Goal: Navigation & Orientation: Find specific page/section

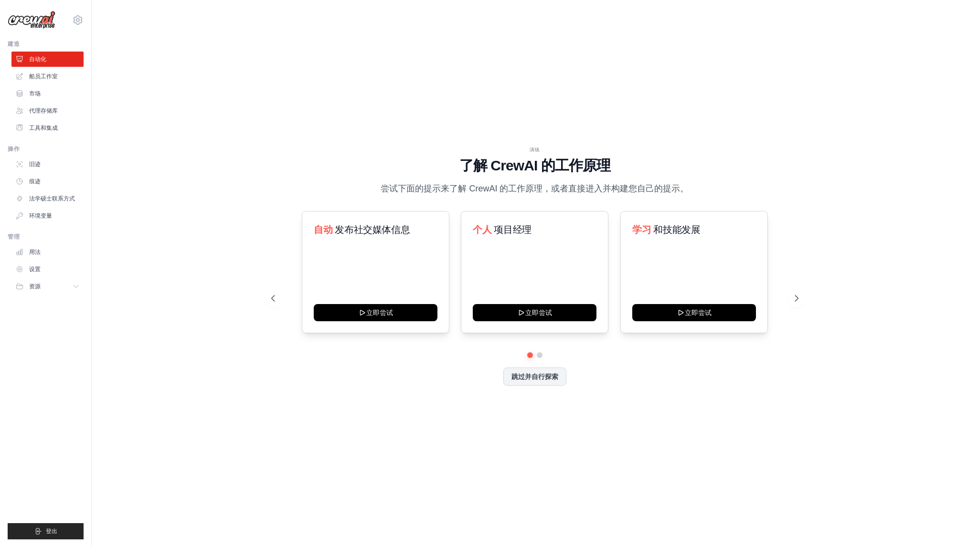
click at [619, 110] on div "演练 了解 [PERSON_NAME] 的工作原理 尝试下面的提示来了解 [PERSON_NAME] 的工作原理，或者直接进入并构建您自己的提示。 自动 发布…" at bounding box center [535, 274] width 856 height 528
click at [46, 73] on font "船员工作室" at bounding box center [44, 76] width 29 height 7
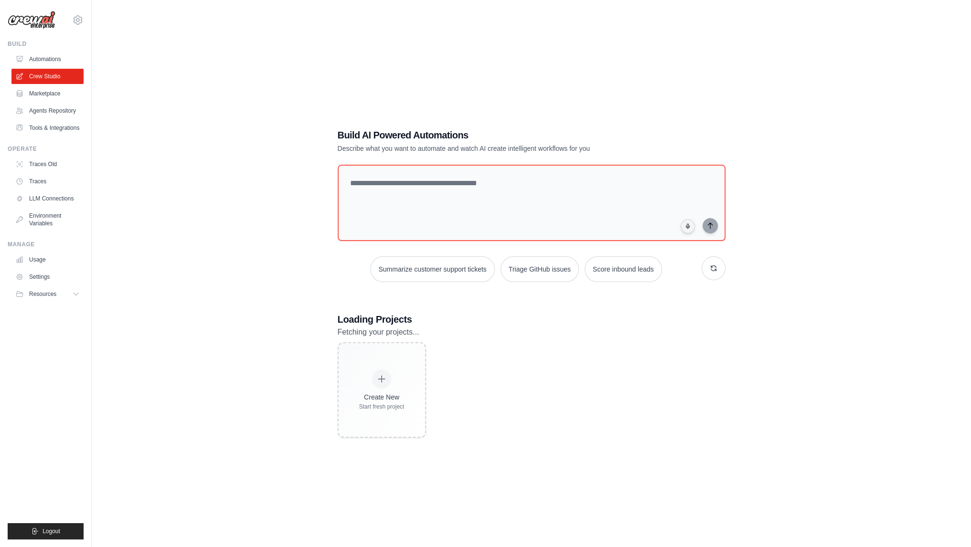
drag, startPoint x: 155, startPoint y: 107, endPoint x: 182, endPoint y: 111, distance: 27.0
click at [155, 107] on div "Build AI Powered Automations Describe what you want to automate and watch AI cr…" at bounding box center [531, 283] width 849 height 547
click at [33, 130] on link "Tools & Integrations" at bounding box center [48, 127] width 72 height 15
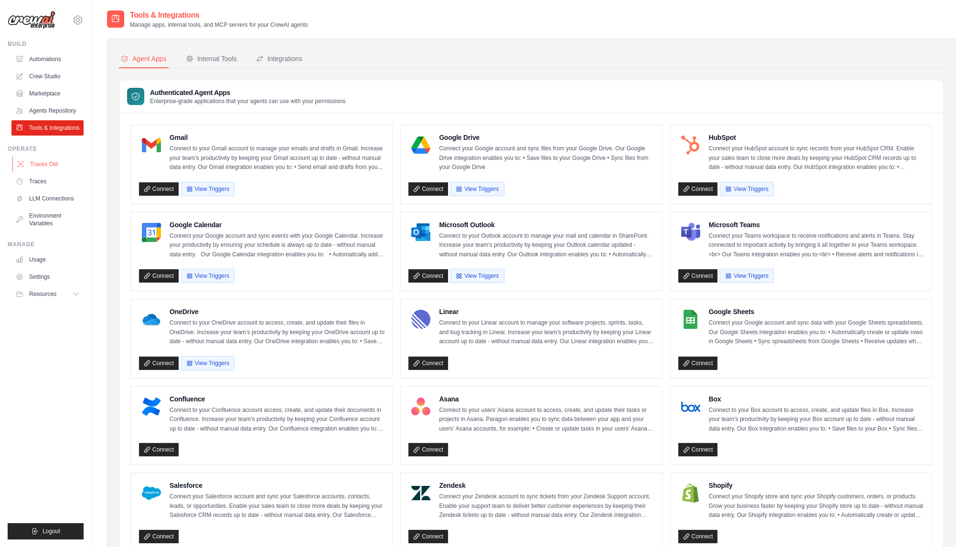
click at [52, 172] on link "Traces Old" at bounding box center [48, 164] width 72 height 15
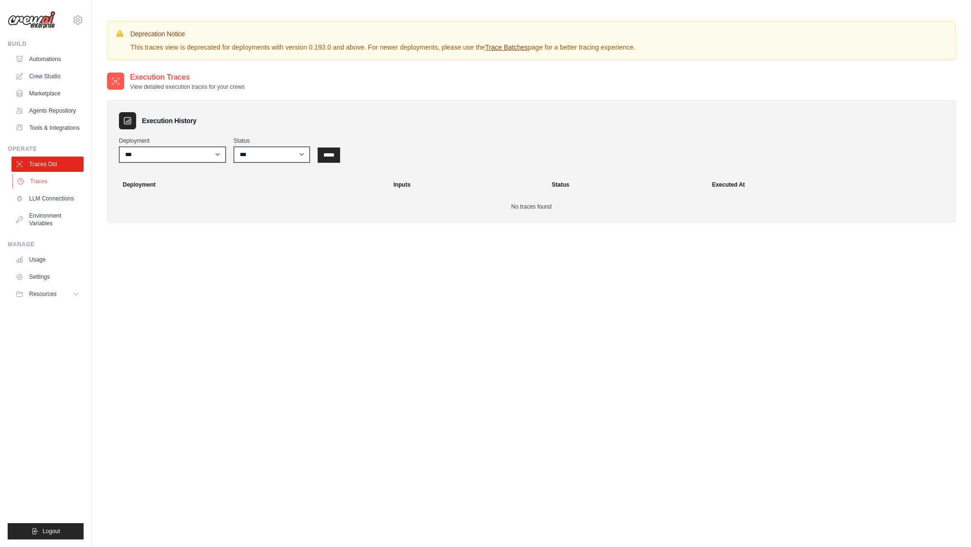
click at [45, 188] on link "Traces" at bounding box center [48, 181] width 72 height 15
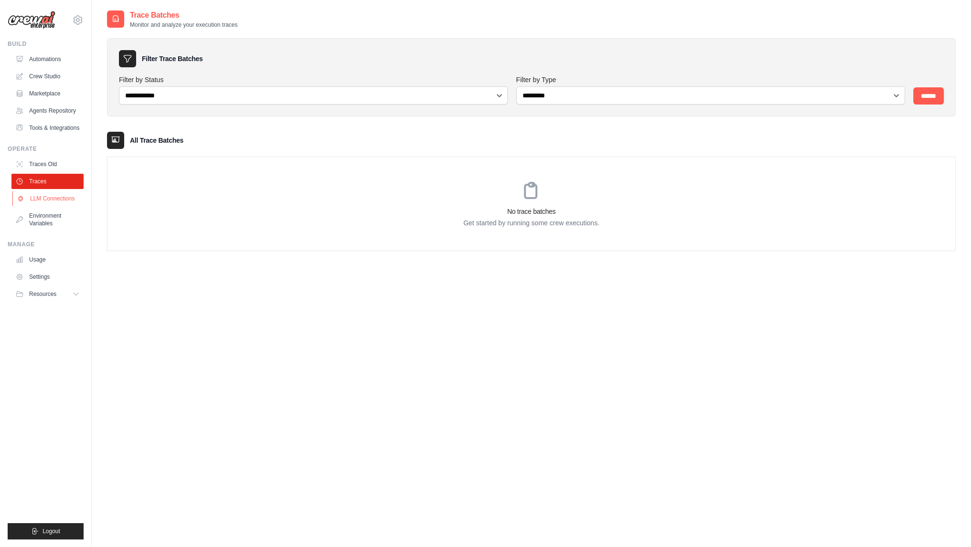
click at [45, 203] on link "LLM Connections" at bounding box center [48, 198] width 72 height 15
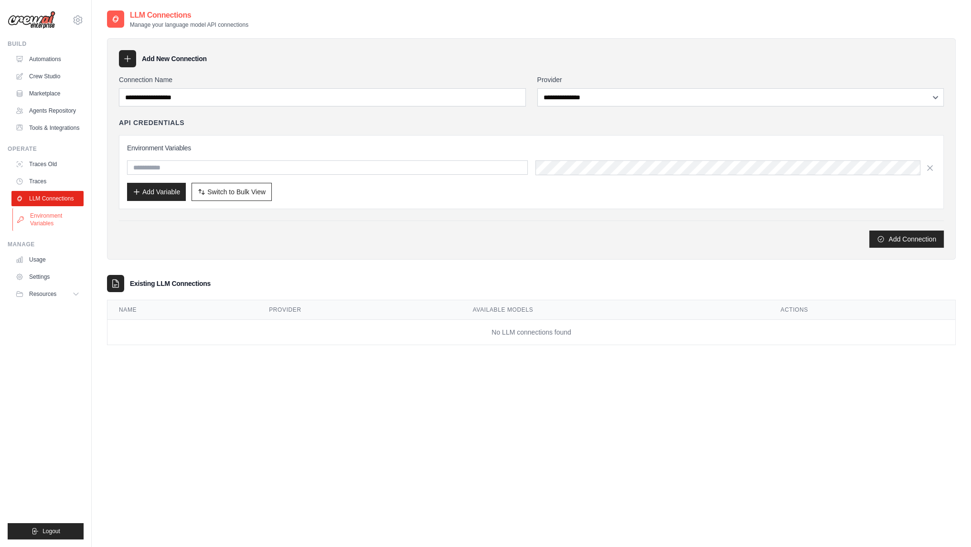
click at [38, 226] on link "Environment Variables" at bounding box center [48, 219] width 72 height 23
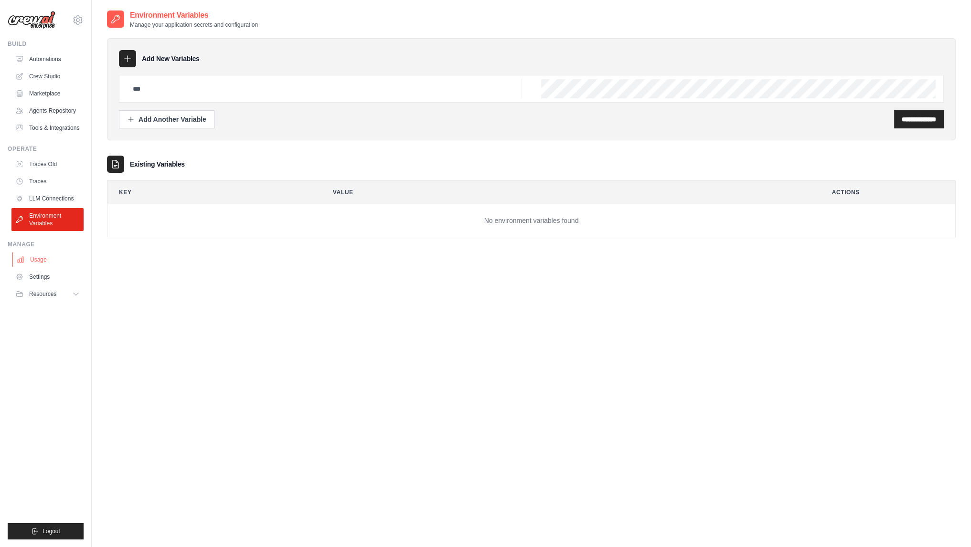
drag, startPoint x: 29, startPoint y: 268, endPoint x: 29, endPoint y: 273, distance: 4.8
click at [29, 268] on link "Usage" at bounding box center [48, 259] width 72 height 15
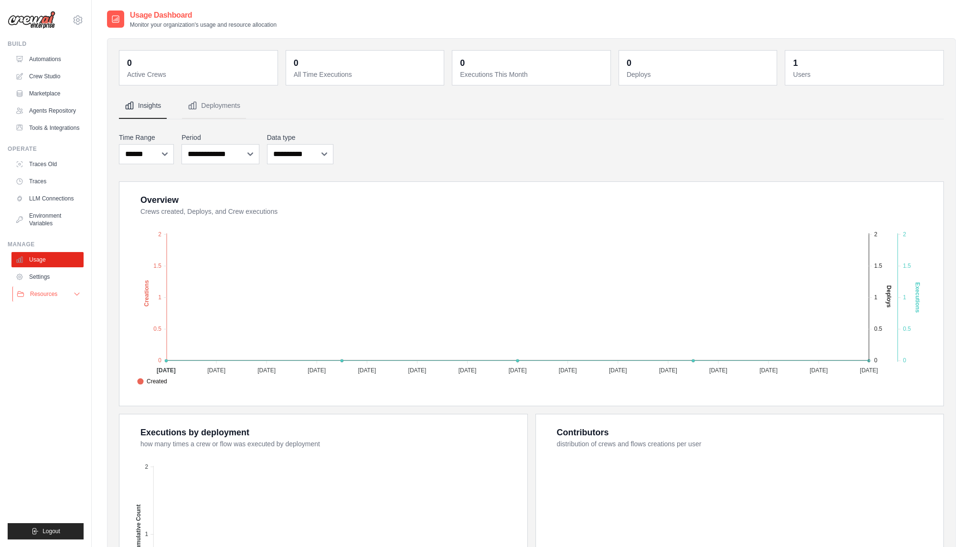
click at [44, 302] on button "Resources" at bounding box center [48, 294] width 72 height 15
click at [49, 285] on link "Settings" at bounding box center [48, 276] width 72 height 15
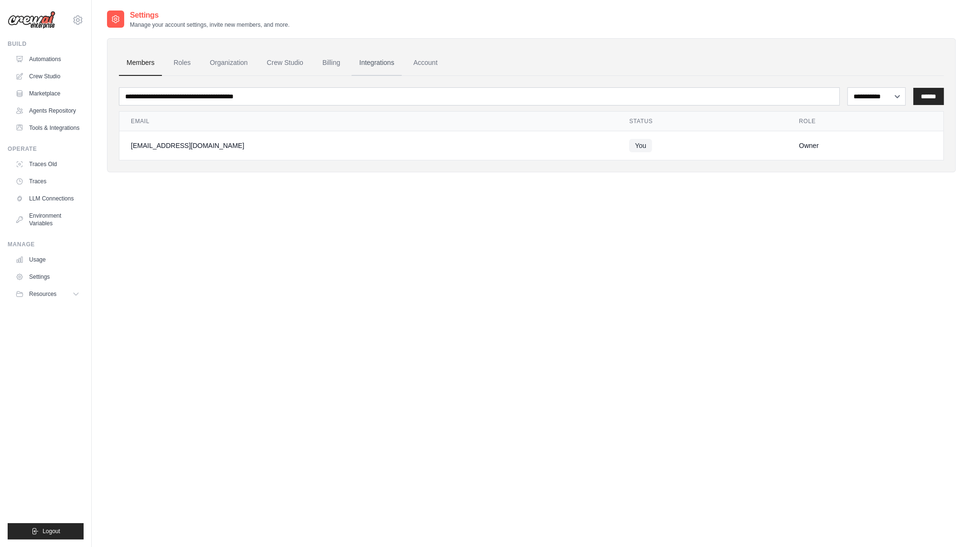
click at [394, 64] on link "Integrations" at bounding box center [377, 63] width 50 height 26
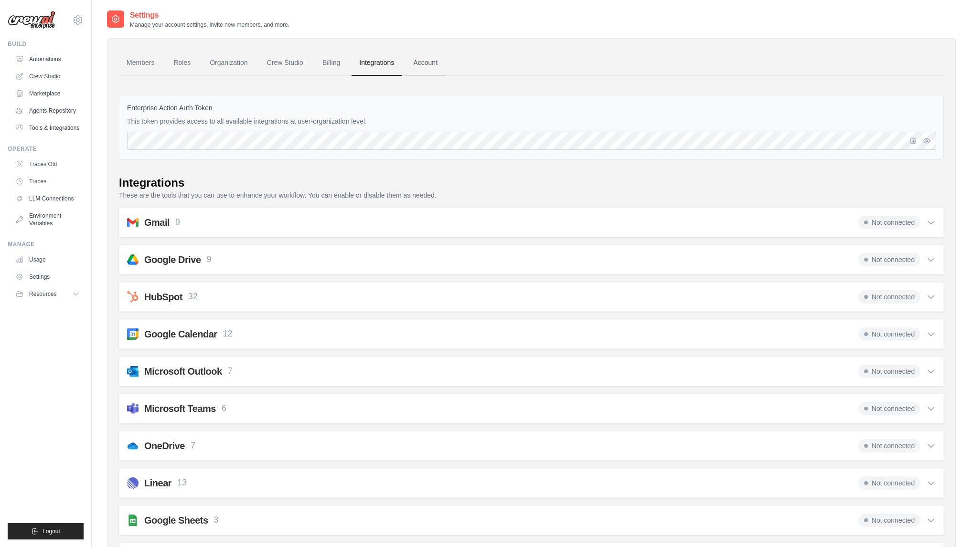
click at [438, 62] on link "Account" at bounding box center [426, 63] width 40 height 26
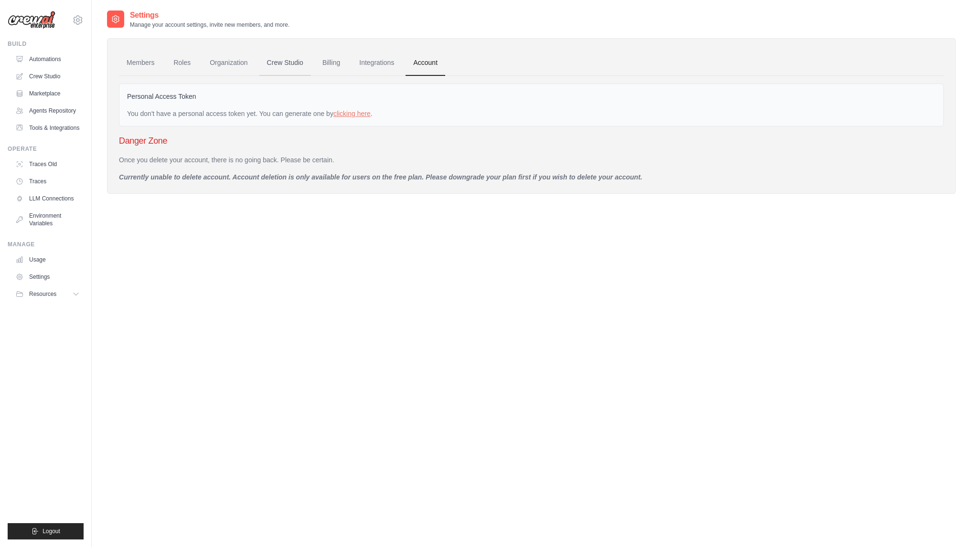
click at [296, 58] on link "Crew Studio" at bounding box center [285, 63] width 52 height 26
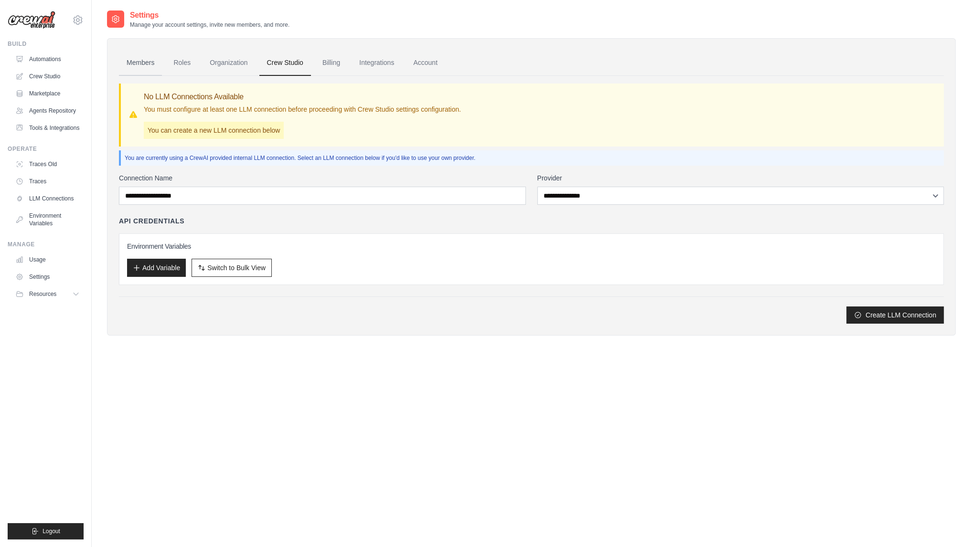
click at [140, 65] on link "Members" at bounding box center [140, 63] width 43 height 26
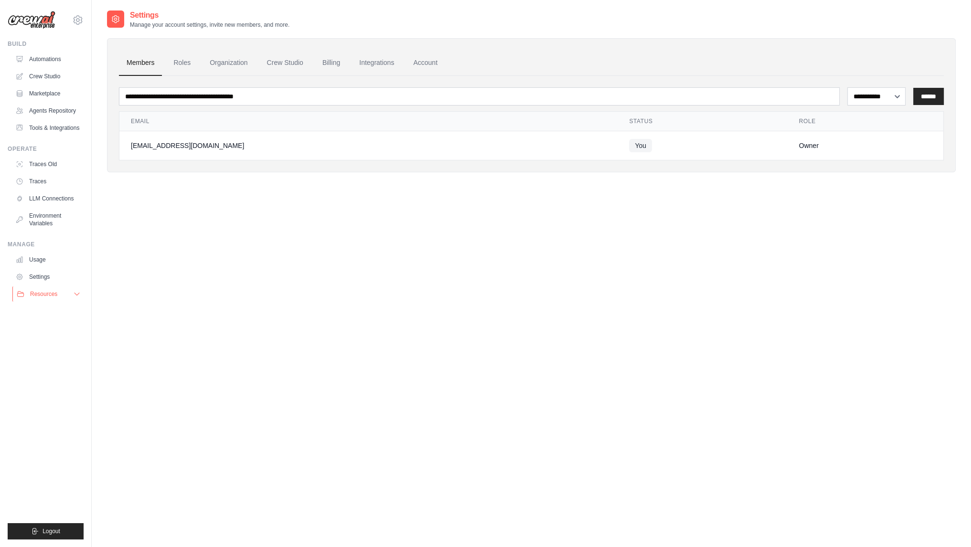
click at [47, 298] on span "Resources" at bounding box center [43, 294] width 27 height 8
click at [46, 332] on link "GitHub" at bounding box center [51, 325] width 66 height 13
click at [61, 360] on span "Video Tutorials" at bounding box center [53, 357] width 38 height 8
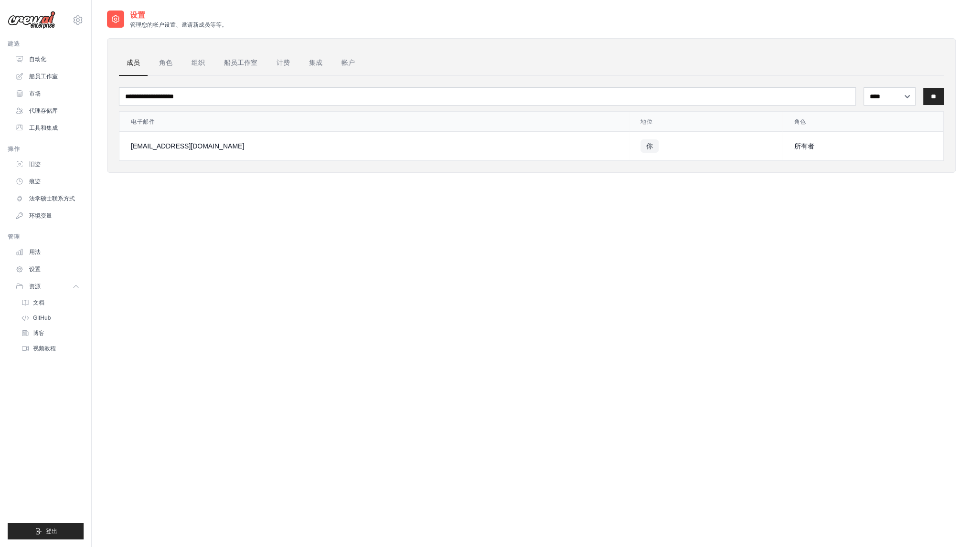
click at [565, 256] on div "设置 管理您的帐户设置、邀请新成员等等。 成员 角色 组织 船员工作室 计费 集成 帐户 **** ** *** ** 电子邮件 地位" at bounding box center [531, 283] width 849 height 547
click at [45, 265] on link "设置" at bounding box center [48, 269] width 72 height 15
click at [68, 285] on button "资源" at bounding box center [48, 286] width 72 height 15
click at [47, 299] on link "文档" at bounding box center [51, 302] width 66 height 13
click at [50, 165] on link "旧迹" at bounding box center [48, 164] width 72 height 15
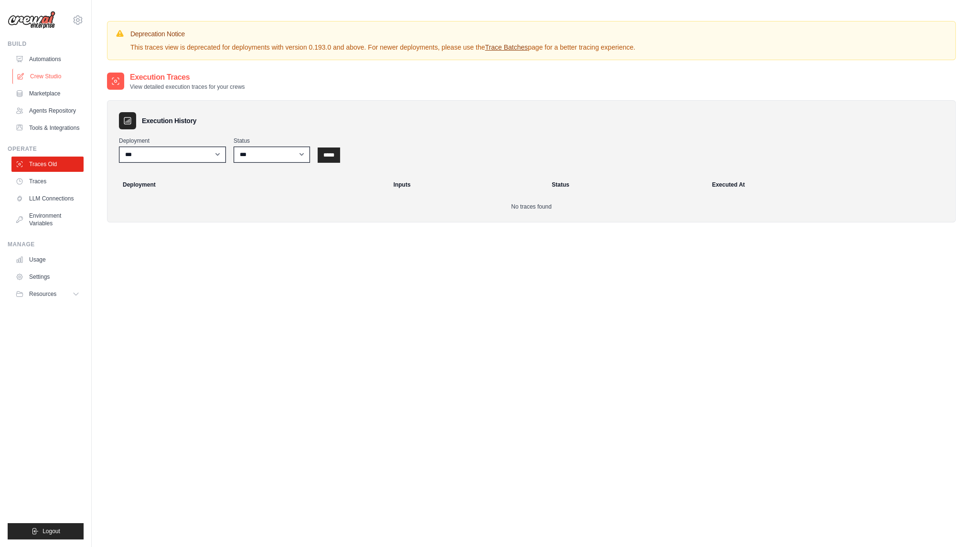
click at [46, 76] on link "Crew Studio" at bounding box center [48, 76] width 72 height 15
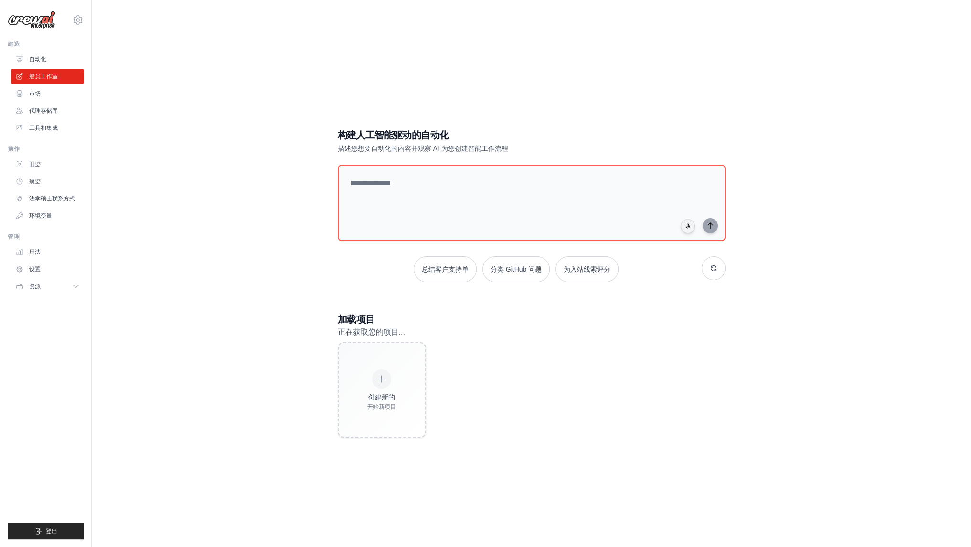
drag, startPoint x: 965, startPoint y: 65, endPoint x: 938, endPoint y: 48, distance: 31.5
click at [963, 67] on div "构建人工智能驱动的自动化 描述您想要自动化的内容并观察 AI 为您创建智能工作流程 总结客户支持单 分类 GitHub 问题 为入站线索评分 加载项目 正在获…" at bounding box center [531, 283] width 879 height 547
